Goal: Task Accomplishment & Management: Manage account settings

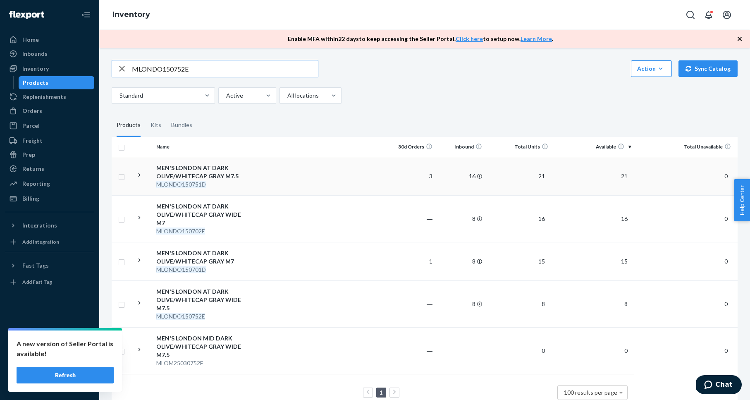
scroll to position [127, 0]
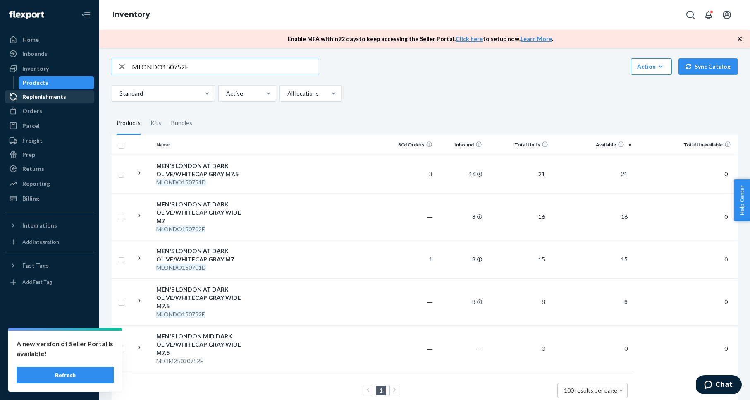
drag, startPoint x: 52, startPoint y: 107, endPoint x: 84, endPoint y: 98, distance: 32.5
click at [52, 107] on div "Orders" at bounding box center [50, 111] width 88 height 12
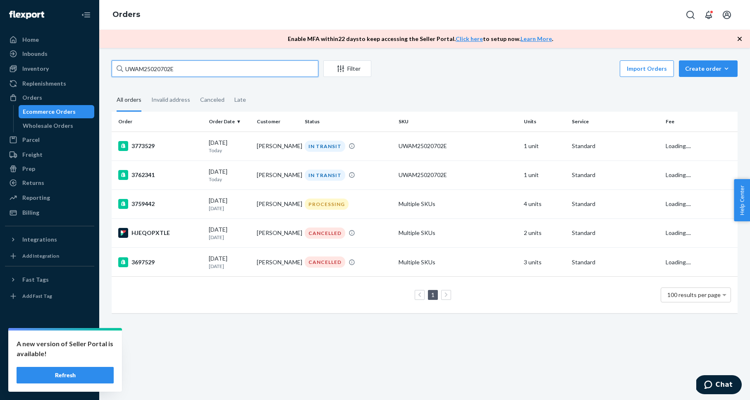
click at [184, 67] on input "UWAM25020702E" at bounding box center [215, 68] width 207 height 17
paste input "3759202"
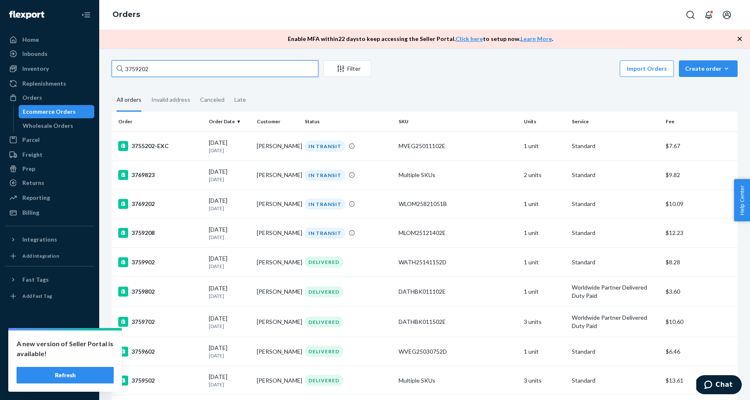
type input "3759202"
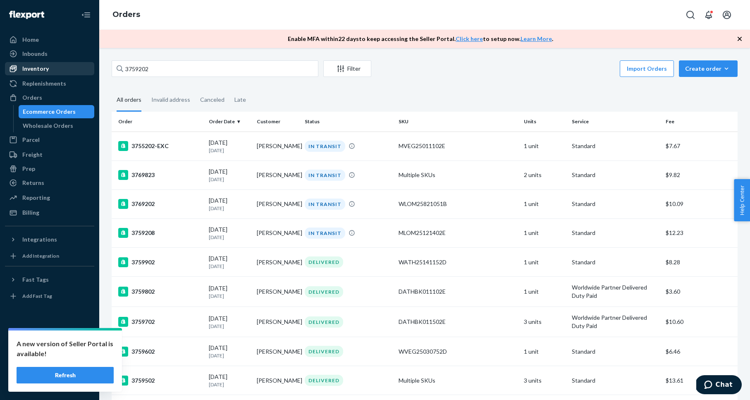
click at [51, 70] on div "Inventory" at bounding box center [50, 69] width 88 height 12
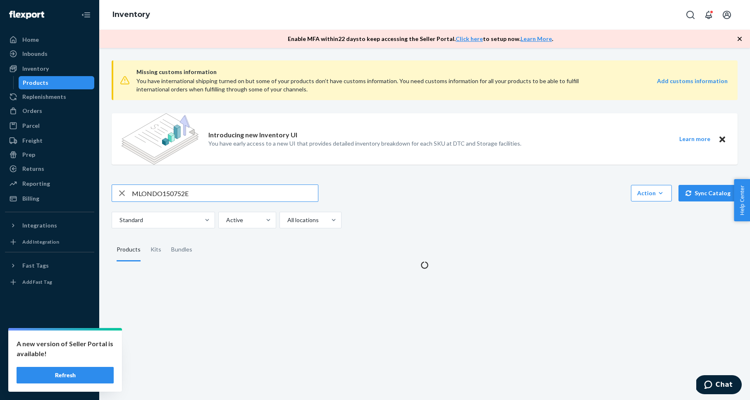
click at [158, 193] on input "MLONDO150752E" at bounding box center [225, 193] width 186 height 17
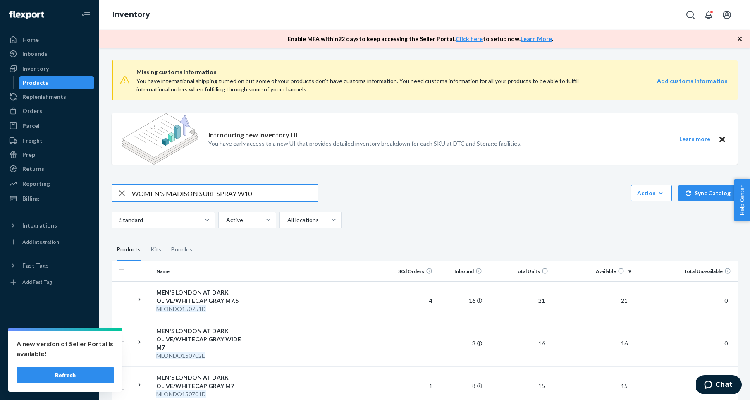
type input "WOMEN'S MADISON SURF SPRAY W10"
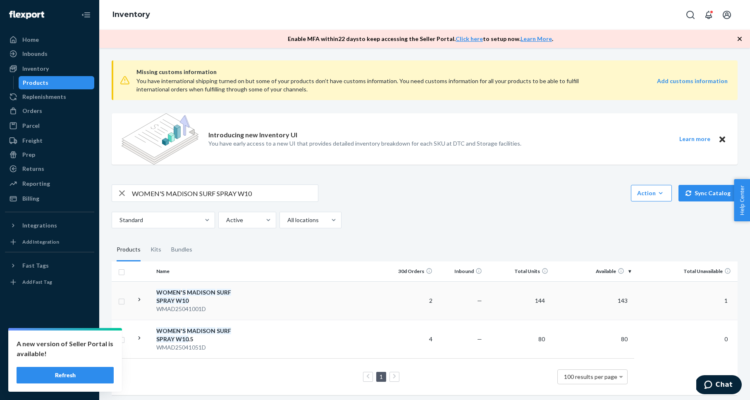
click at [178, 292] on em "WOMEN" at bounding box center [168, 292] width 24 height 7
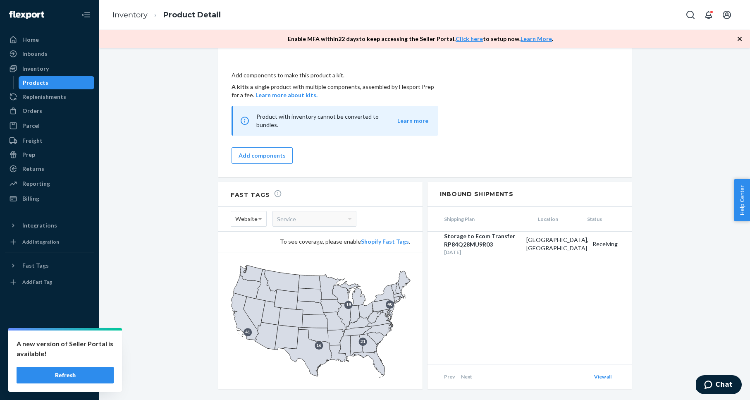
scroll to position [849, 0]
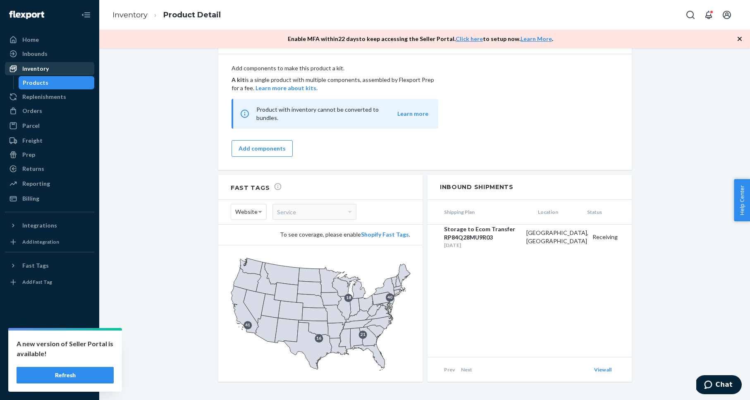
click at [71, 64] on div "Inventory" at bounding box center [50, 69] width 88 height 12
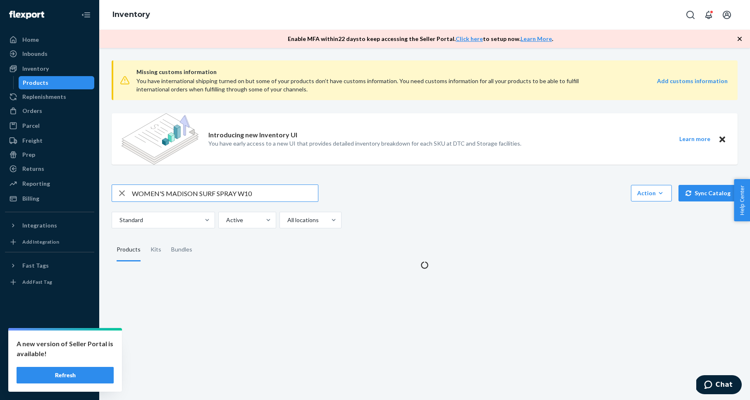
click at [194, 197] on input "WOMEN'S MADISON SURF SPRAY W10" at bounding box center [225, 193] width 186 height 17
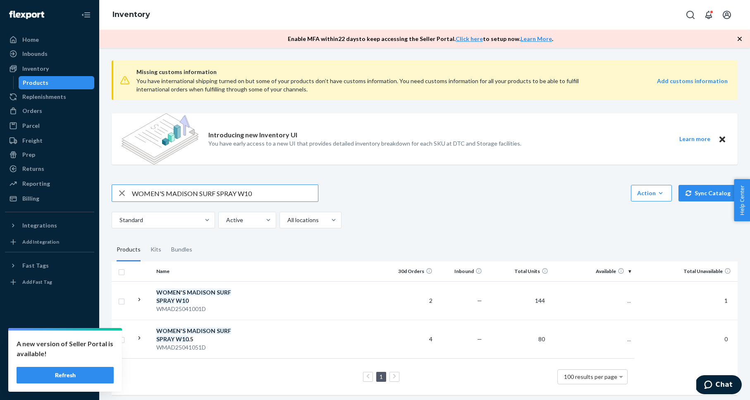
click at [194, 196] on input "WOMEN'S MADISON SURF SPRAY W10" at bounding box center [225, 193] width 186 height 17
type input "ATHENS BLUE MIST M5 / W6.5"
click at [181, 335] on em "M5" at bounding box center [176, 338] width 9 height 7
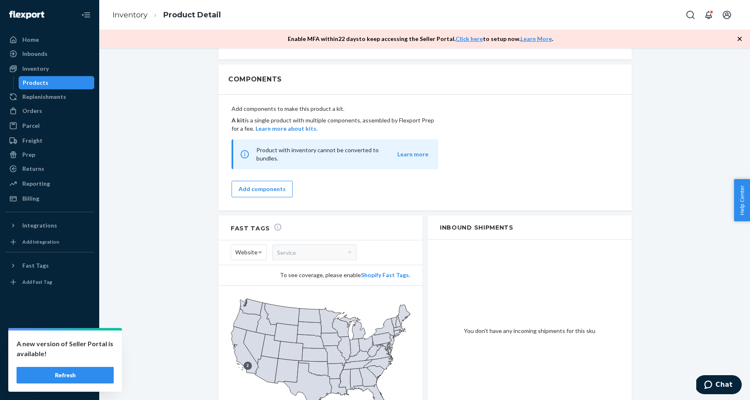
scroll to position [849, 0]
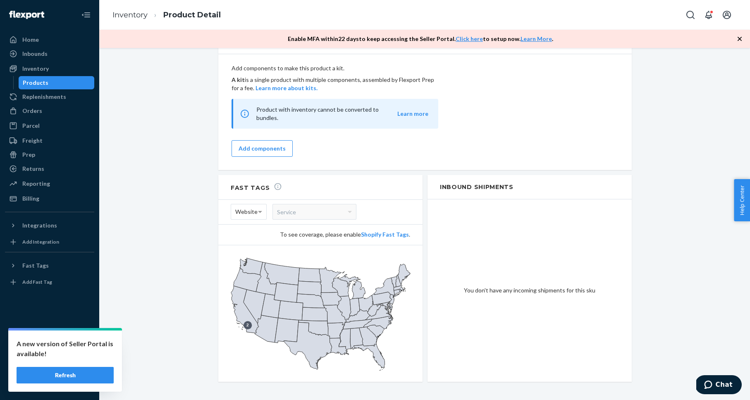
click at [33, 69] on div "Inventory" at bounding box center [35, 69] width 26 height 8
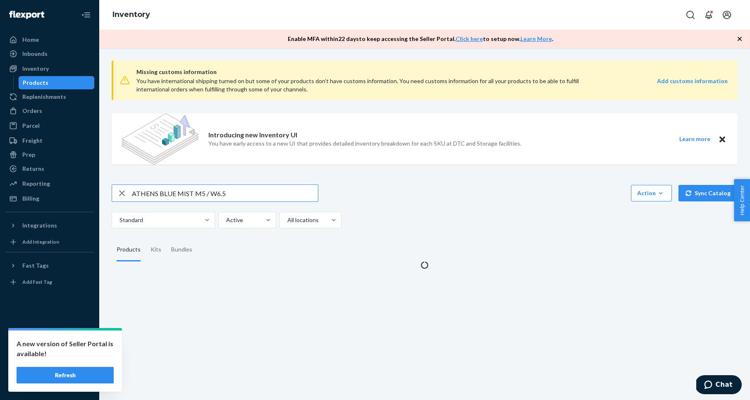
click at [172, 192] on input "ATHENS BLUE MIST M5 / W6.5" at bounding box center [225, 193] width 186 height 17
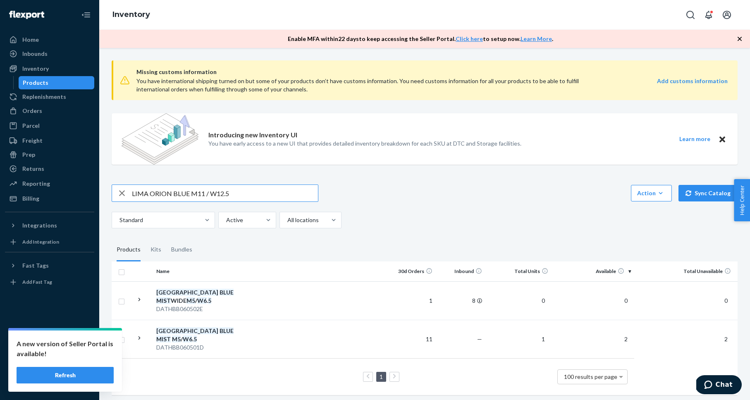
type input "LIMA ORION BLUE M11 / W12.5"
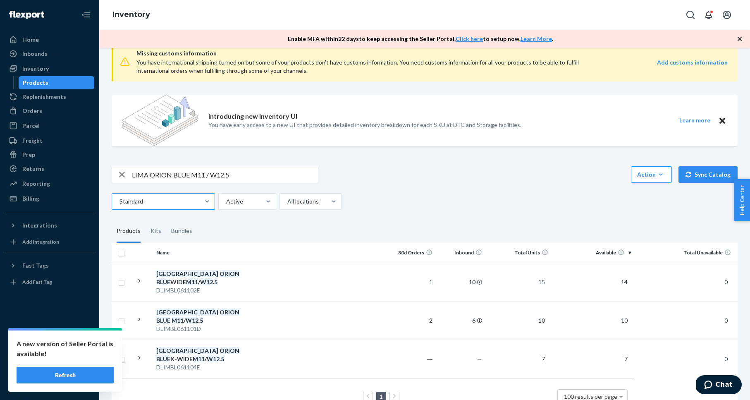
scroll to position [31, 0]
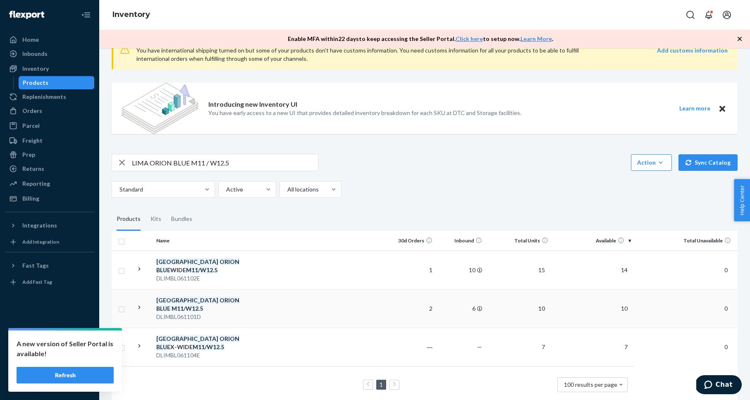
click at [184, 305] on em "M11" at bounding box center [178, 308] width 12 height 7
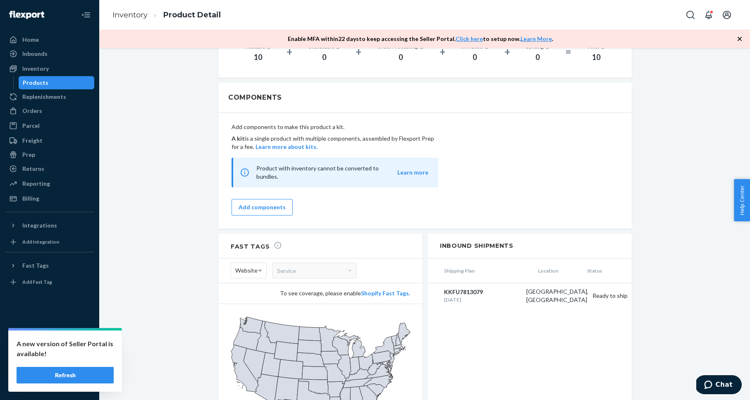
scroll to position [827, 0]
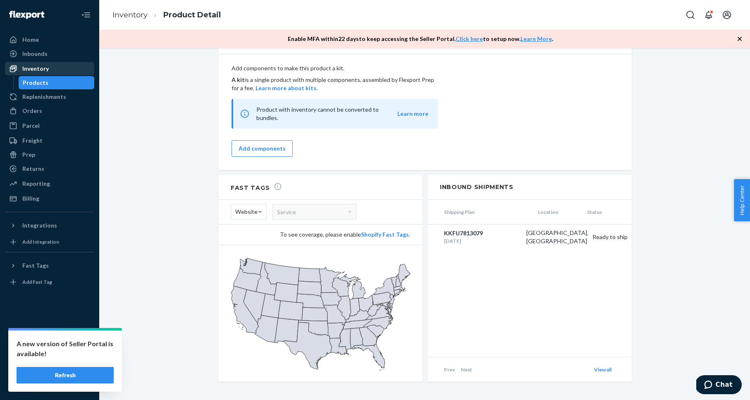
click at [42, 69] on div "Inventory" at bounding box center [35, 69] width 26 height 8
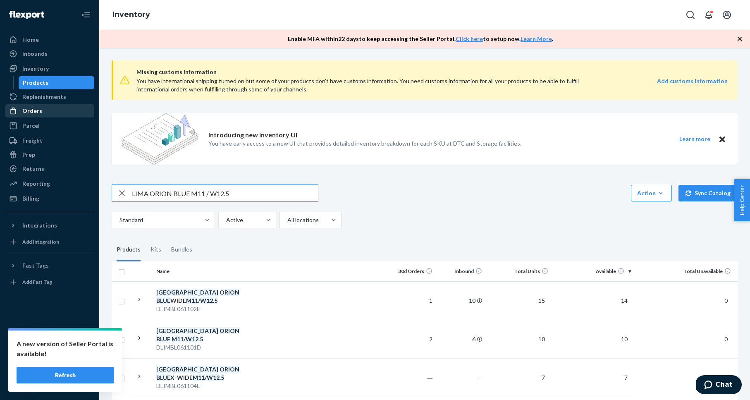
drag, startPoint x: 39, startPoint y: 107, endPoint x: 66, endPoint y: 112, distance: 27.3
click at [39, 107] on div "Orders" at bounding box center [32, 111] width 20 height 8
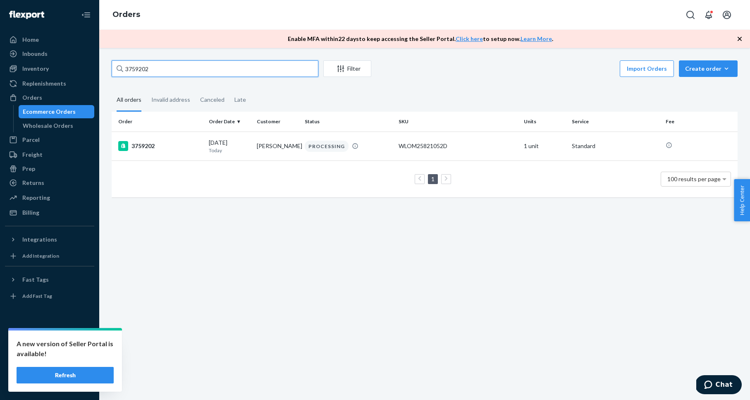
click at [137, 64] on input "3759202" at bounding box center [215, 68] width 207 height 17
click at [136, 64] on input "3759202" at bounding box center [215, 68] width 207 height 17
paste input "72380"
type input "3772380"
click at [141, 146] on div "3772380" at bounding box center [160, 146] width 84 height 10
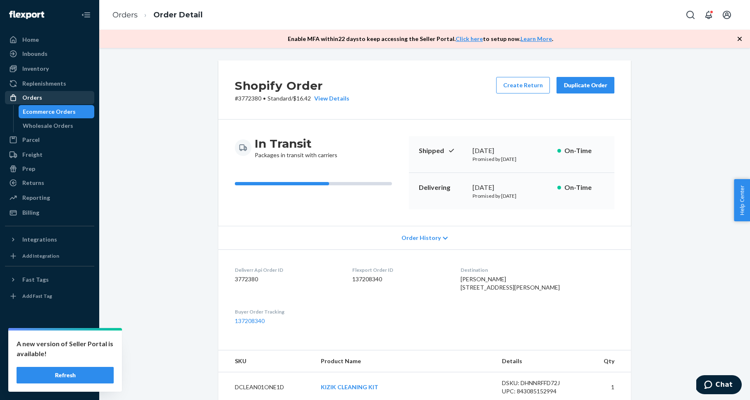
click at [86, 99] on div "Orders" at bounding box center [50, 98] width 88 height 12
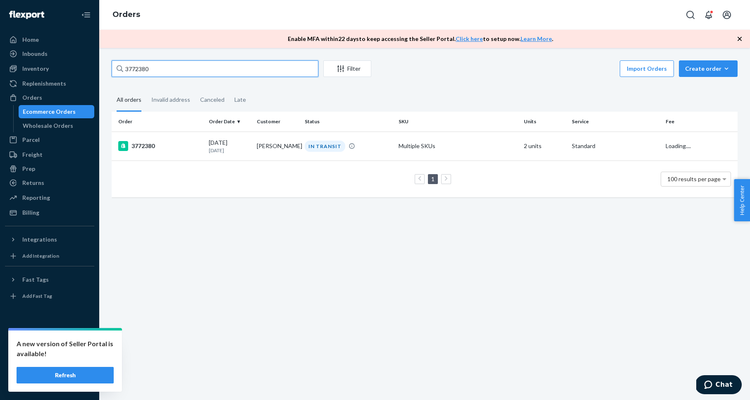
click at [151, 67] on input "3772380" at bounding box center [215, 68] width 207 height 17
click at [152, 67] on input "3772380" at bounding box center [215, 68] width 207 height 17
paste input "1793"
type input "3771793"
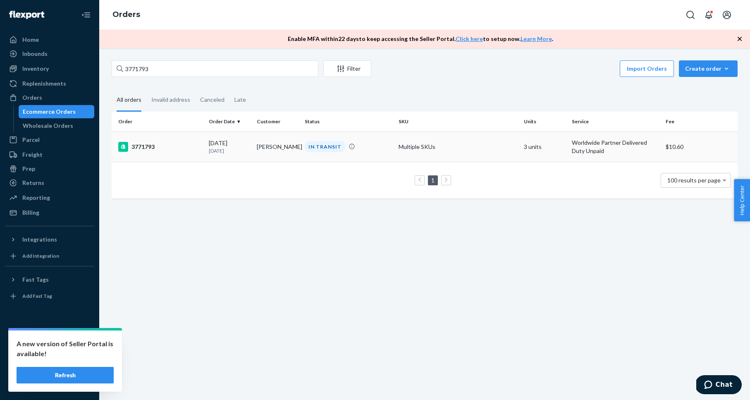
click at [150, 147] on div "3771793" at bounding box center [160, 147] width 84 height 10
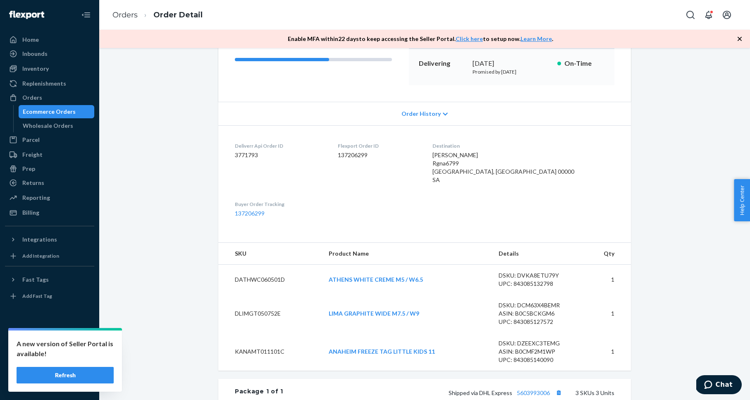
scroll to position [146, 0]
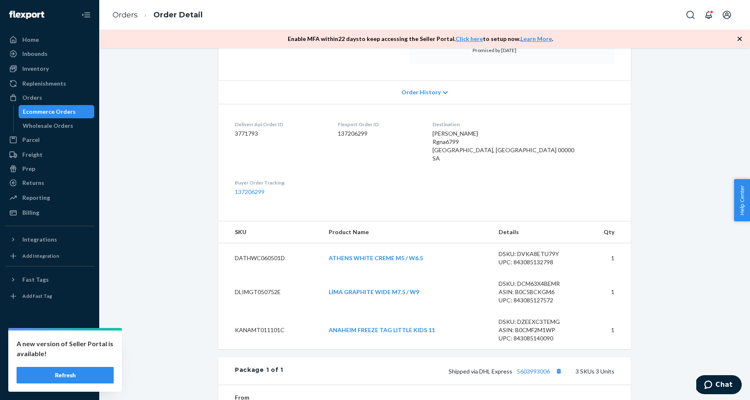
drag, startPoint x: 688, startPoint y: 281, endPoint x: 662, endPoint y: 296, distance: 30.0
click at [688, 281] on div "Shopify Order # 3771793 • Worldwide Partner Delivered Duty Unpaid / $10.60 View…" at bounding box center [424, 267] width 638 height 705
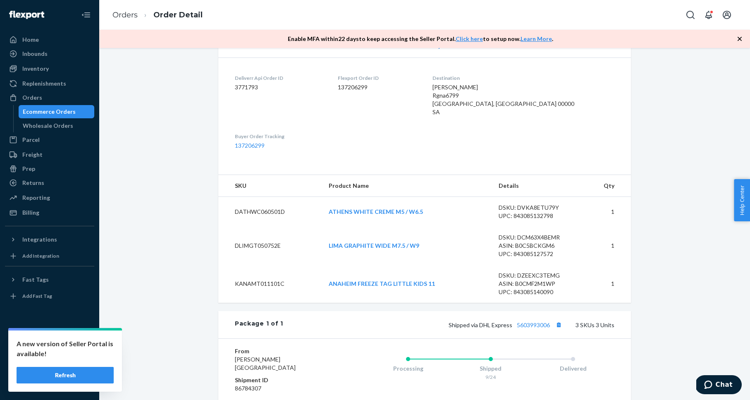
scroll to position [196, 0]
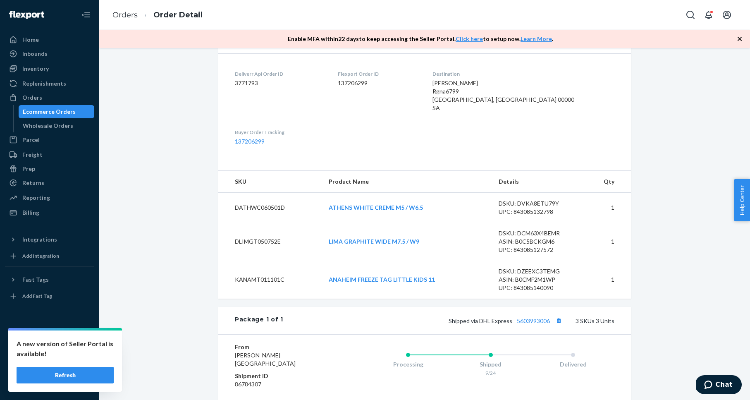
drag, startPoint x: 641, startPoint y: 328, endPoint x: 615, endPoint y: 325, distance: 27.0
click at [640, 327] on div "Shopify Order # 3771793 • Worldwide Partner Delivered Duty Unpaid / $10.60 View…" at bounding box center [424, 216] width 638 height 705
click at [561, 321] on button "Copy tracking number" at bounding box center [558, 320] width 11 height 11
click at [81, 96] on div "Orders" at bounding box center [50, 98] width 88 height 12
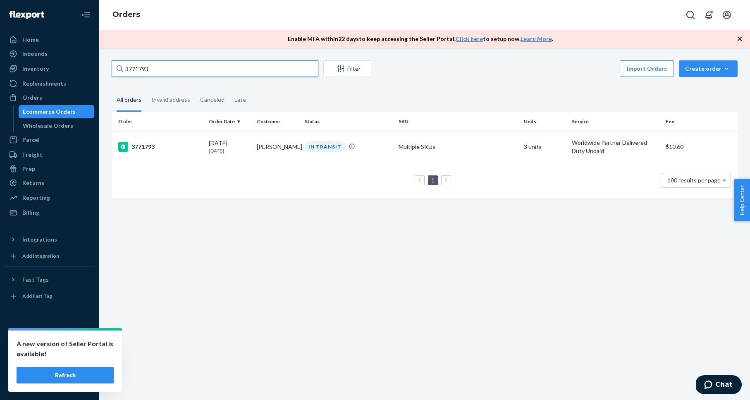
click at [147, 68] on input "3771793" at bounding box center [215, 68] width 207 height 17
paste input "69538"
type input "3769538"
drag, startPoint x: 221, startPoint y: 225, endPoint x: 209, endPoint y: 214, distance: 16.7
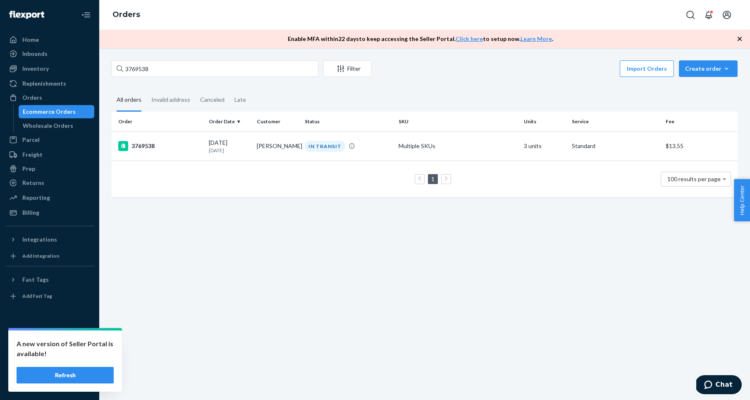
click at [221, 225] on div "3769538 Filter Import Orders Create order Ecommerce order Removal order All ord…" at bounding box center [424, 224] width 651 height 352
click at [148, 143] on div "3769538" at bounding box center [160, 146] width 84 height 10
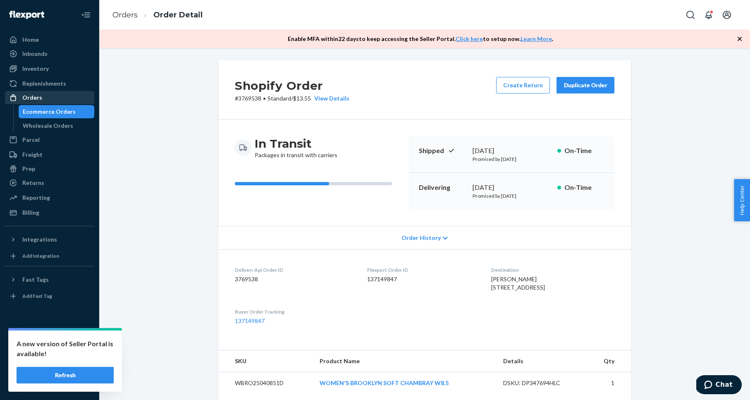
click at [65, 96] on div "Orders" at bounding box center [50, 98] width 88 height 12
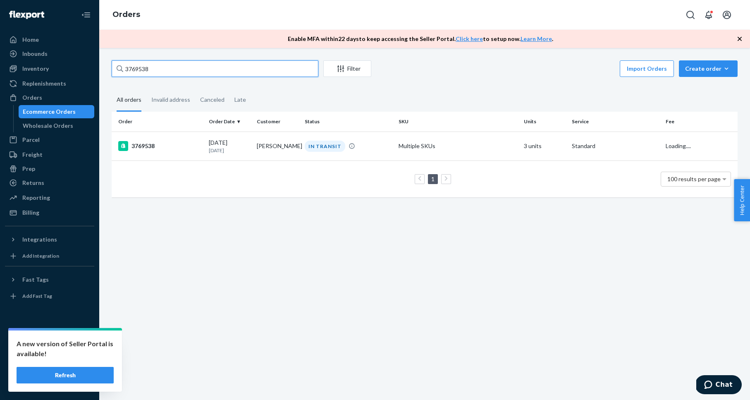
click at [163, 71] on input "3769538" at bounding box center [215, 68] width 207 height 17
paste input "HJQ0__LHEX"
type input "HJQ0__LHEX"
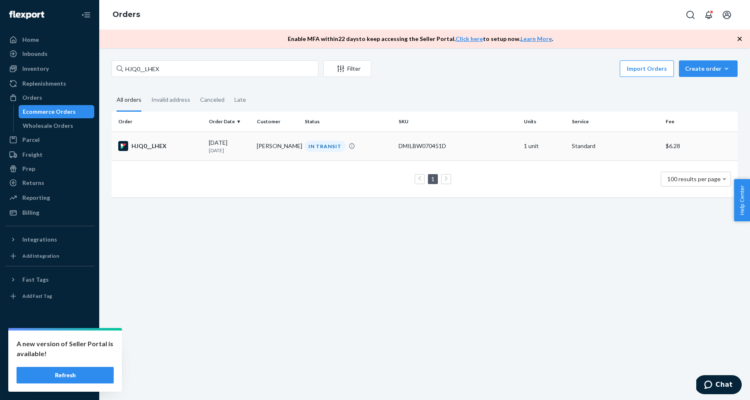
click at [141, 147] on div "HJQ0__LHEX" at bounding box center [160, 146] width 84 height 10
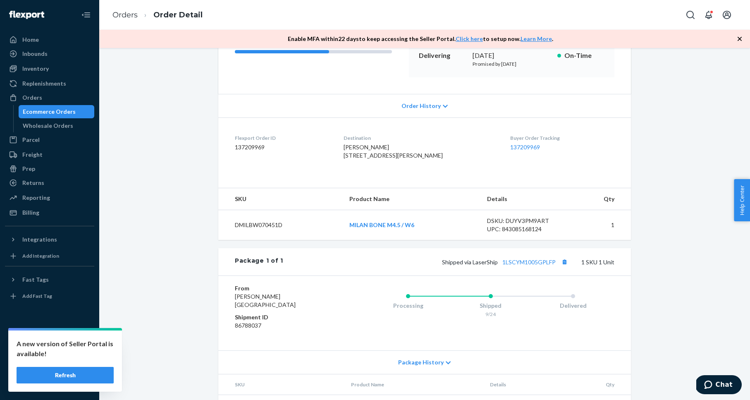
scroll to position [133, 0]
click at [62, 98] on div "Orders" at bounding box center [50, 98] width 88 height 12
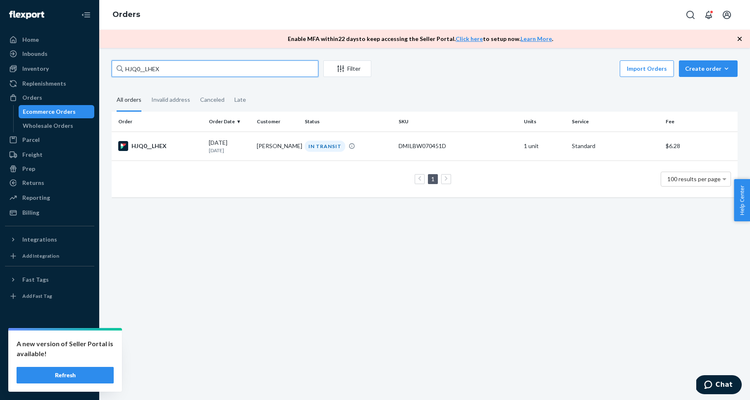
click at [167, 71] on input "HJQ0__LHEX" at bounding box center [215, 68] width 207 height 17
paste input "RYVWXOG3LE"
type input "RYVWXOG3LE"
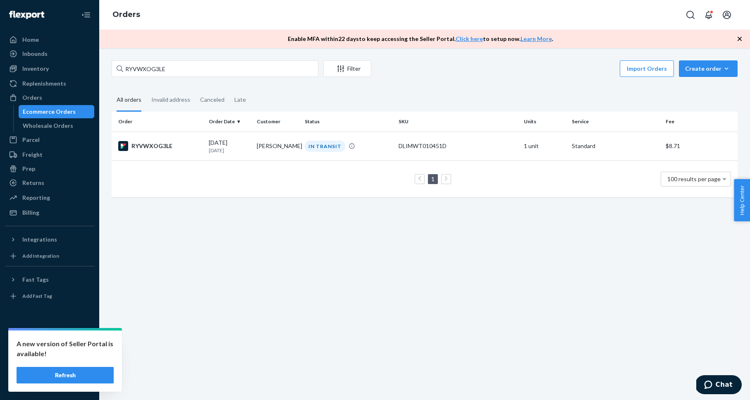
click at [153, 140] on td "RYVWXOG3LE" at bounding box center [159, 146] width 94 height 29
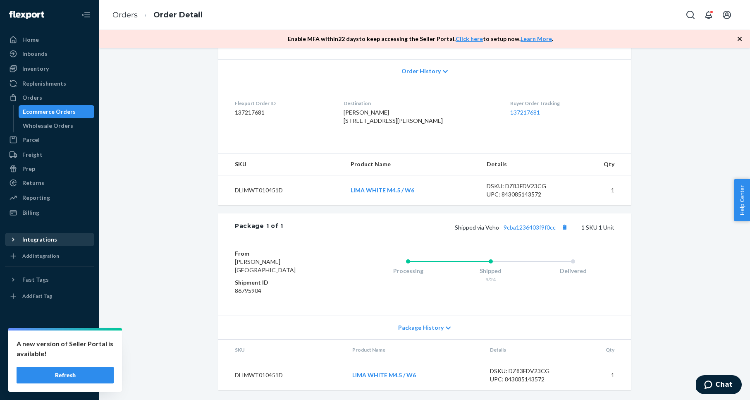
scroll to position [183, 0]
click at [562, 225] on button "Copy tracking number" at bounding box center [564, 227] width 11 height 11
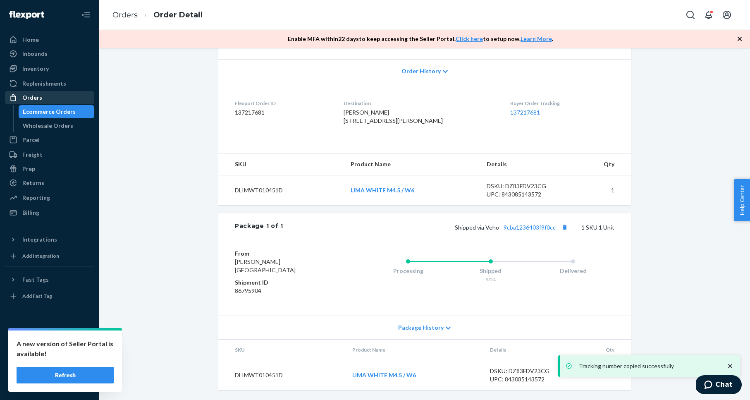
click at [54, 96] on div "Orders" at bounding box center [50, 98] width 88 height 12
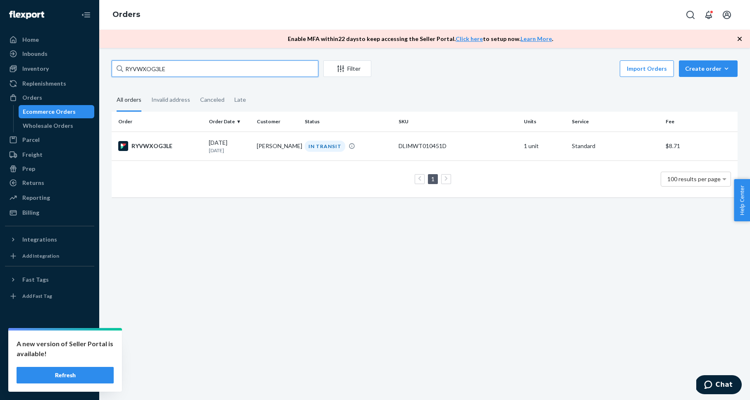
click at [148, 73] on input "RYVWXOG3LE" at bounding box center [215, 68] width 207 height 17
paste input "3771870"
type input "3771870"
click at [148, 143] on div "3771870" at bounding box center [160, 146] width 84 height 10
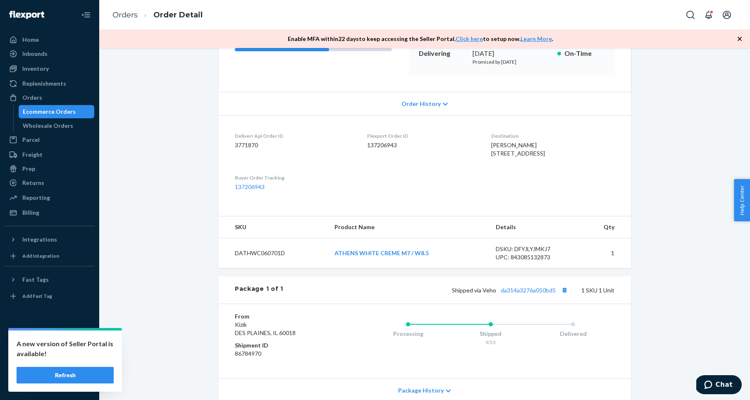
scroll to position [213, 0]
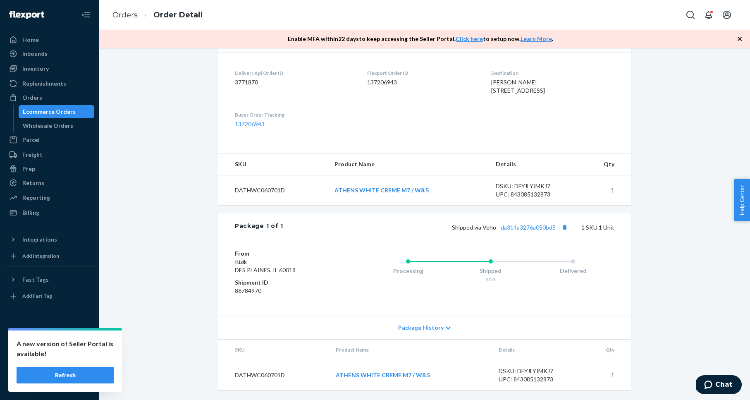
click at [663, 214] on div "Shopify Order # 3771870 • Standard / $7.41 View Details Create Return Duplicate…" at bounding box center [424, 132] width 638 height 536
drag, startPoint x: 667, startPoint y: 239, endPoint x: 638, endPoint y: 217, distance: 37.0
click at [667, 239] on div "Shopify Order # 3771870 • Standard / $7.41 View Details Create Return Duplicate…" at bounding box center [424, 132] width 638 height 536
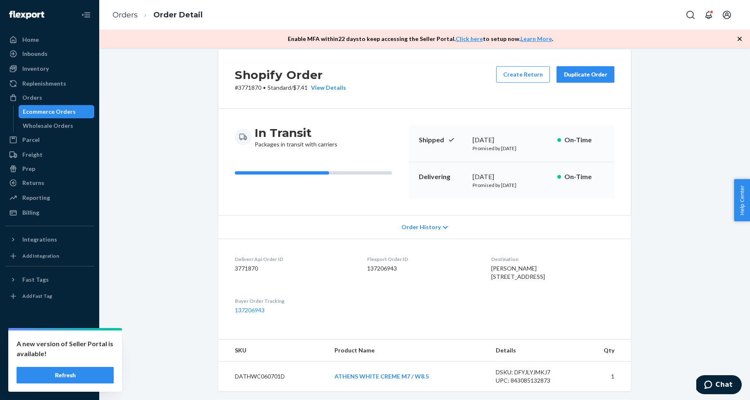
scroll to position [0, 0]
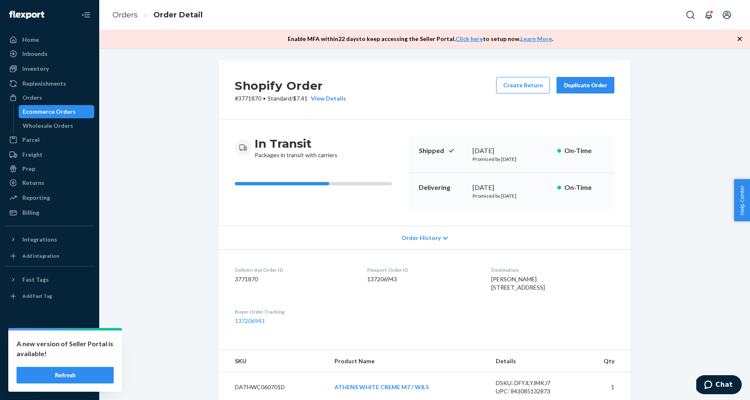
click at [590, 83] on div "Duplicate Order" at bounding box center [586, 85] width 44 height 8
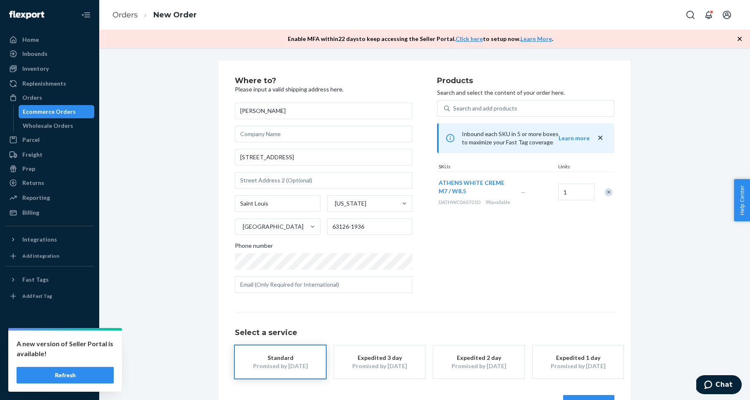
drag, startPoint x: 643, startPoint y: 220, endPoint x: 617, endPoint y: 206, distance: 28.9
click at [642, 220] on div "Where to? Please input a valid shipping address here. [PERSON_NAME] [STREET_ADD…" at bounding box center [424, 244] width 638 height 368
click at [610, 192] on div "Remove Item" at bounding box center [609, 192] width 8 height 8
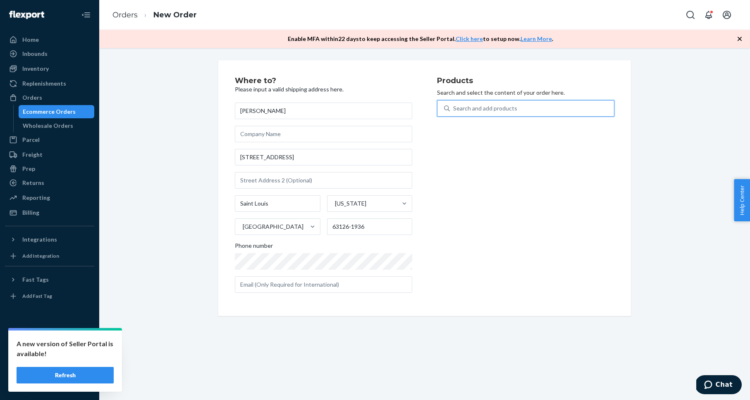
click at [500, 112] on div "Search and add products" at bounding box center [485, 108] width 64 height 8
click at [454, 112] on input "0 results available. Use Up and Down to choose options, press Enter to select t…" at bounding box center [453, 108] width 1 height 8
paste input "ATHENS WHITE CREME M6.5 / W8"
type input "ATHENS WHITE CREME M6.5 / W8"
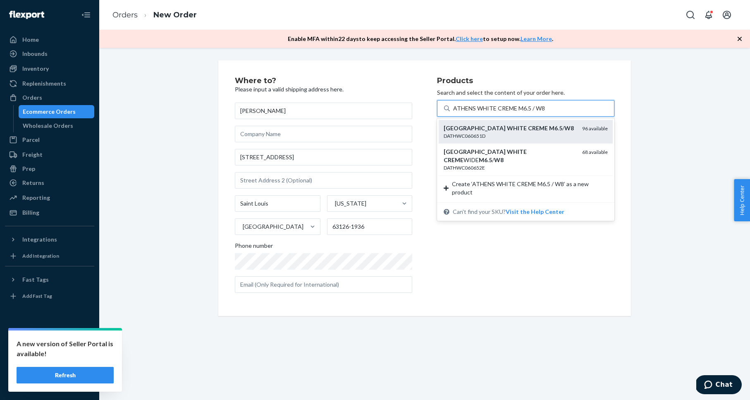
click at [509, 135] on div "DATHWC060651D" at bounding box center [510, 135] width 132 height 7
click at [509, 112] on input "ATHENS WHITE CREME M6.5 / W8" at bounding box center [499, 108] width 92 height 8
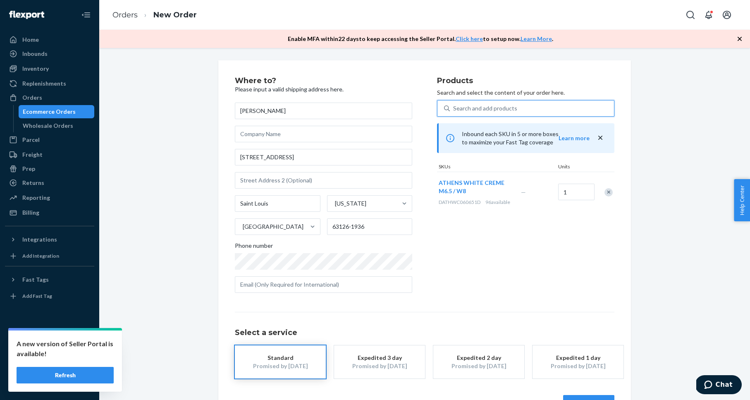
scroll to position [28, 0]
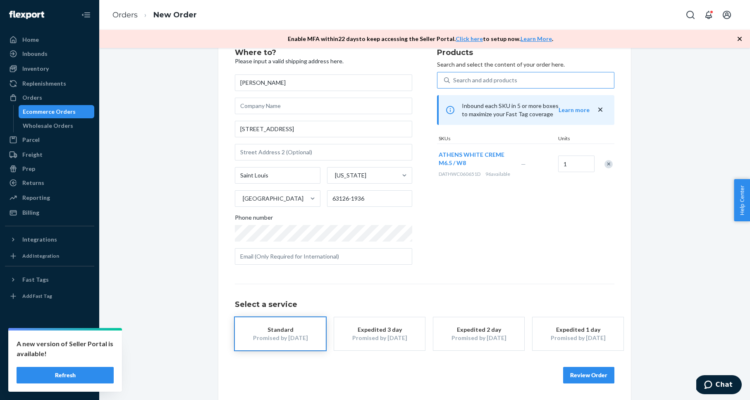
click at [667, 251] on div "Where to? Please input a valid shipping address here. [PERSON_NAME] [STREET_ADD…" at bounding box center [424, 216] width 638 height 368
click at [592, 372] on button "Review Order" at bounding box center [588, 375] width 51 height 17
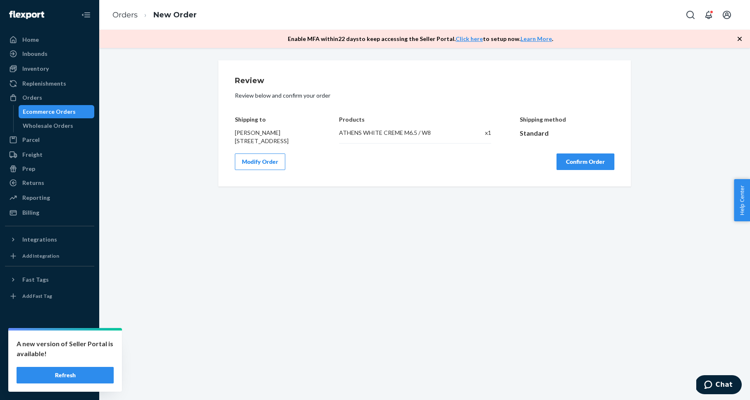
click at [594, 167] on button "Confirm Order" at bounding box center [586, 161] width 58 height 17
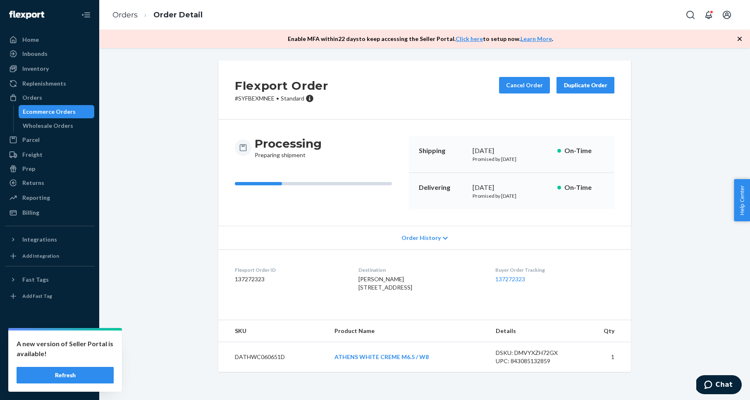
click at [252, 98] on p "# SYFBEXMNEE • Standard" at bounding box center [281, 98] width 93 height 8
copy p "SYFBEXMNEE"
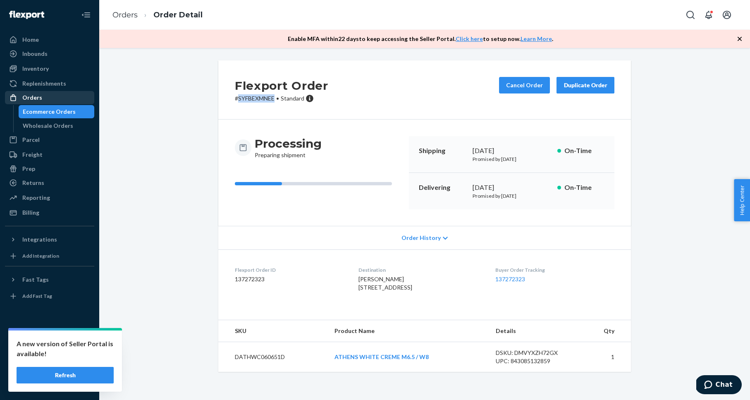
click at [39, 98] on div "Orders" at bounding box center [32, 97] width 20 height 8
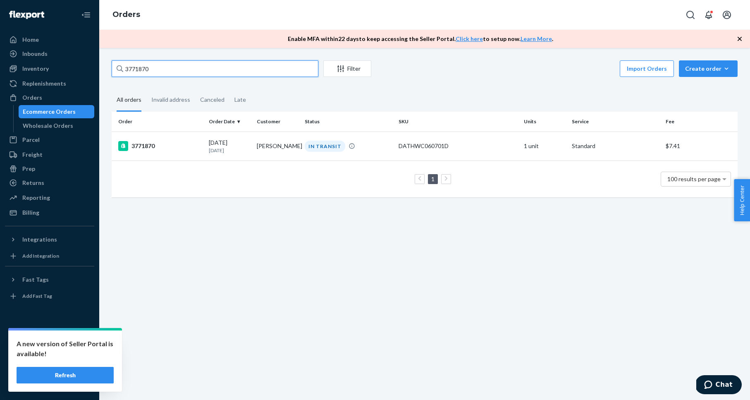
click at [145, 71] on input "3771870" at bounding box center [215, 68] width 207 height 17
paste input "68739"
type input "3768739"
click at [144, 148] on div "3768739" at bounding box center [160, 146] width 84 height 10
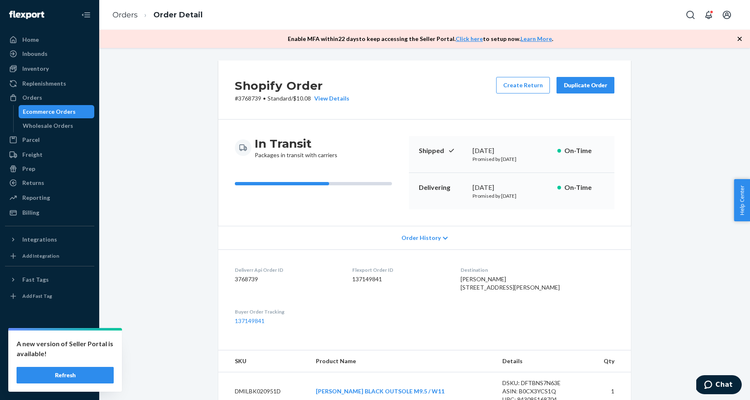
click at [134, 93] on div "Shopify Order # 3768739 • Standard / $10.08 View Details Create Return Duplicat…" at bounding box center [424, 336] width 638 height 553
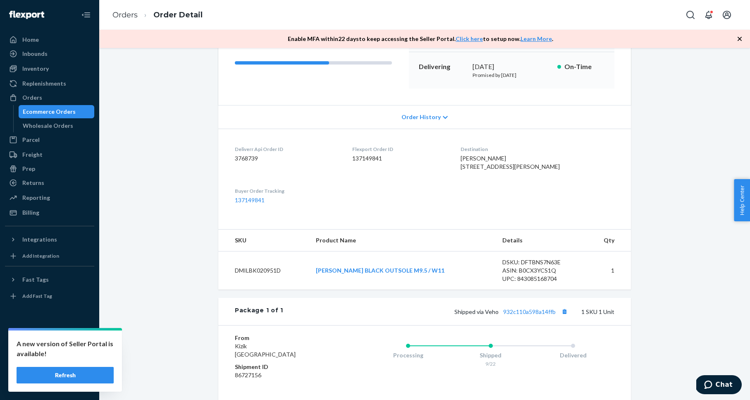
scroll to position [123, 0]
drag, startPoint x: 78, startPoint y: 99, endPoint x: 83, endPoint y: 93, distance: 7.9
click at [77, 99] on div "Orders" at bounding box center [50, 98] width 88 height 12
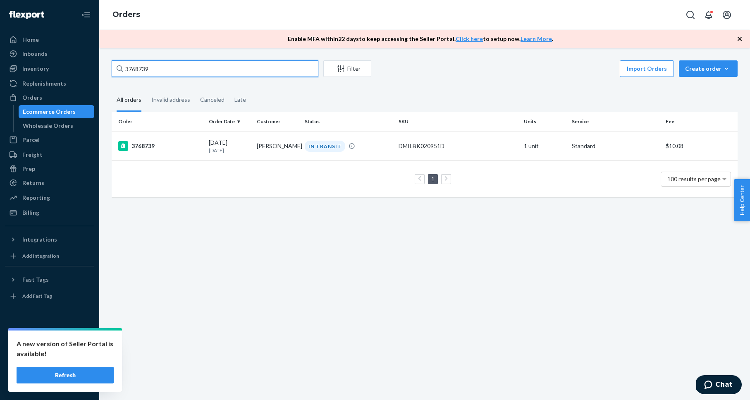
click at [166, 69] on input "3768739" at bounding box center [215, 68] width 207 height 17
paste input "RYOP6LE2EX"
type input "RYOP6LE2EX"
click at [160, 147] on div "RYOP6LE2EX" at bounding box center [160, 146] width 84 height 10
